Goal: Find specific page/section: Find specific page/section

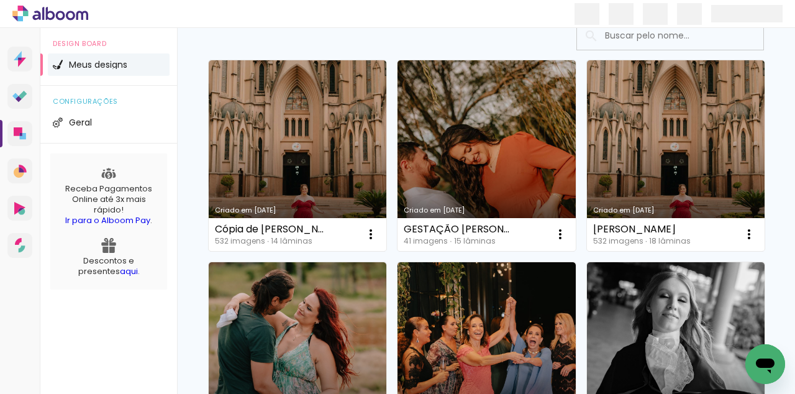
scroll to position [101, 0]
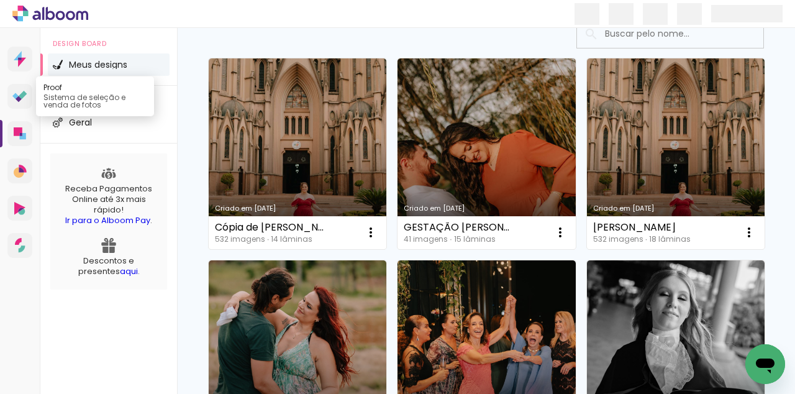
click at [24, 92] on icon at bounding box center [23, 95] width 8 height 8
